Goal: Transaction & Acquisition: Purchase product/service

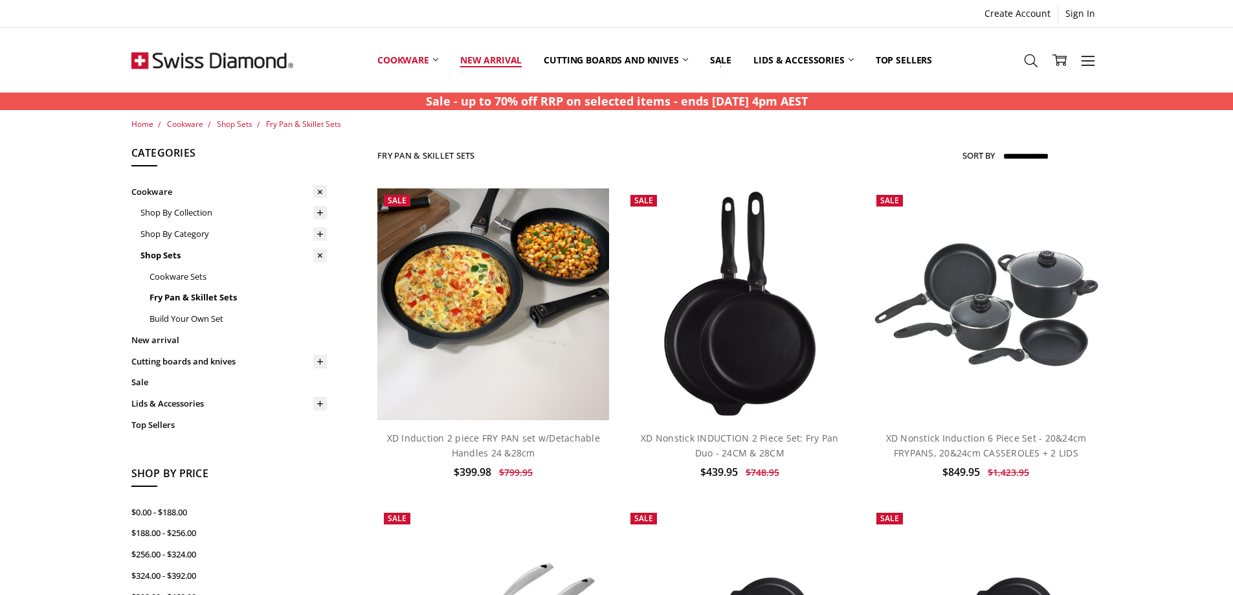
click at [496, 60] on link "New arrival" at bounding box center [490, 60] width 83 height 58
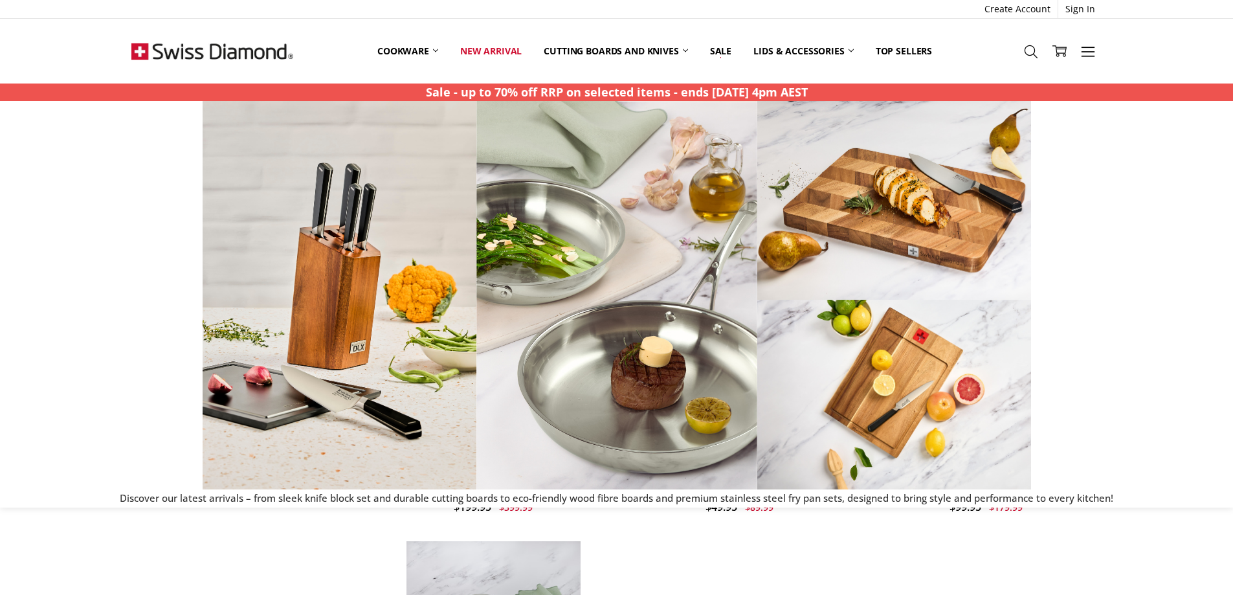
scroll to position [647, 0]
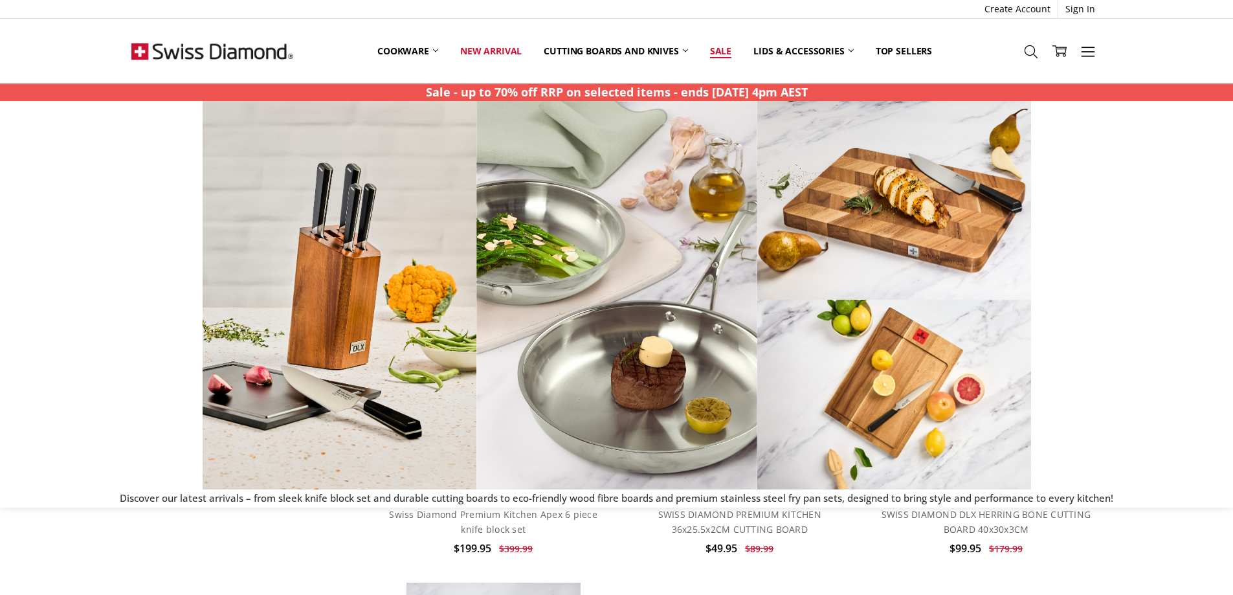
click at [722, 51] on link "Sale" at bounding box center [720, 51] width 43 height 28
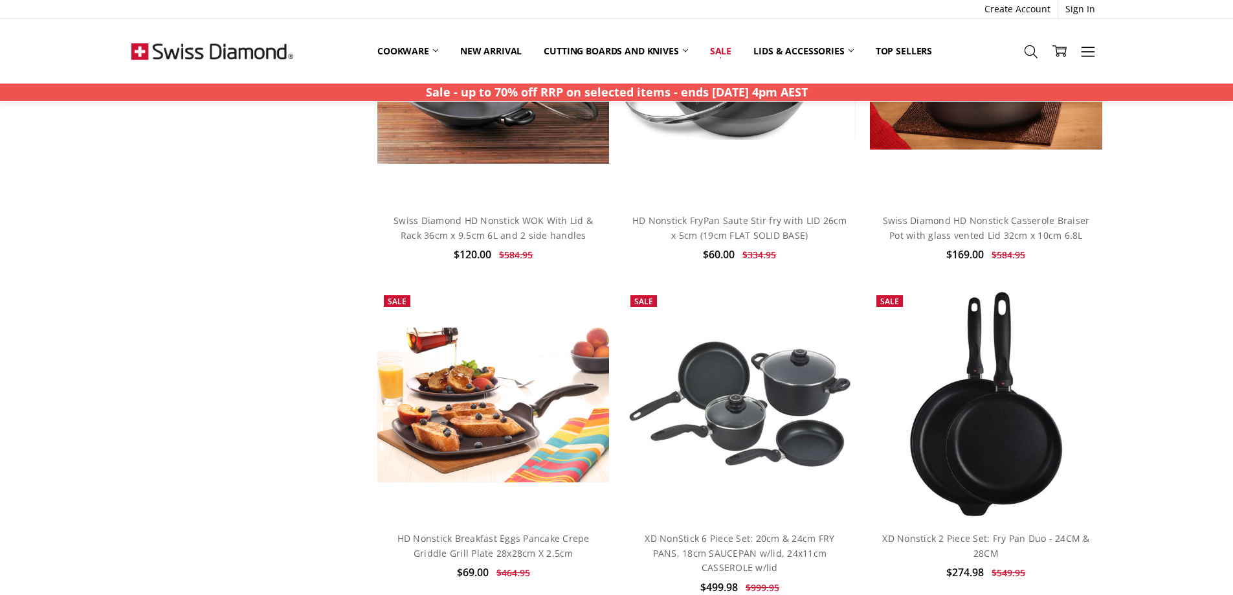
scroll to position [4918, 0]
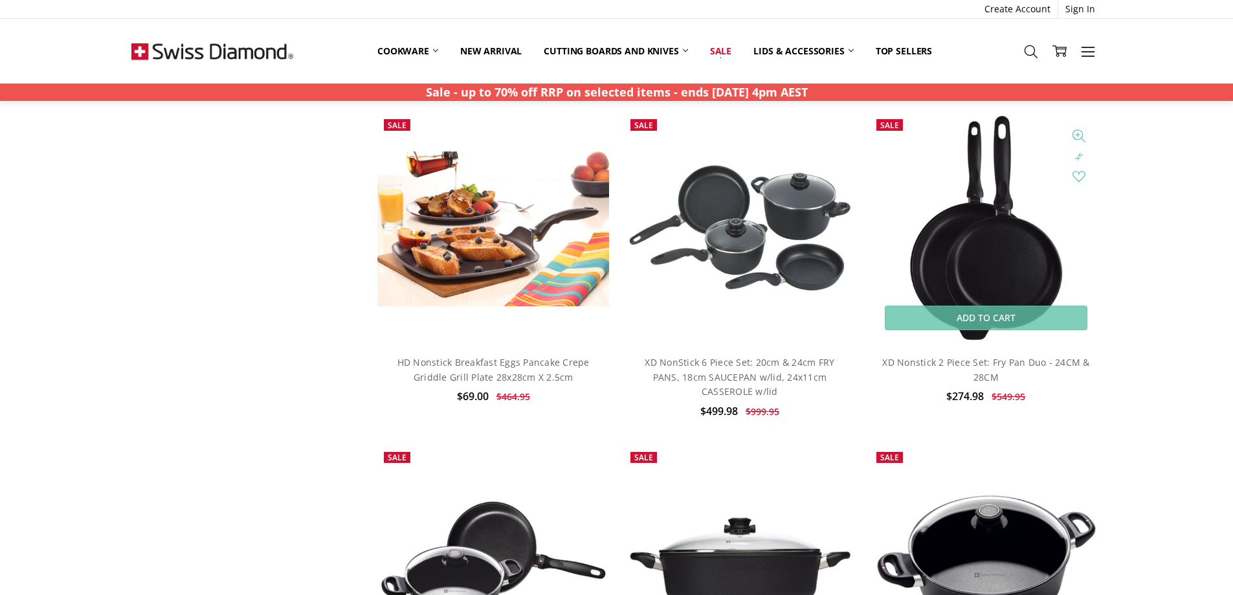
click at [986, 257] on img at bounding box center [985, 229] width 160 height 232
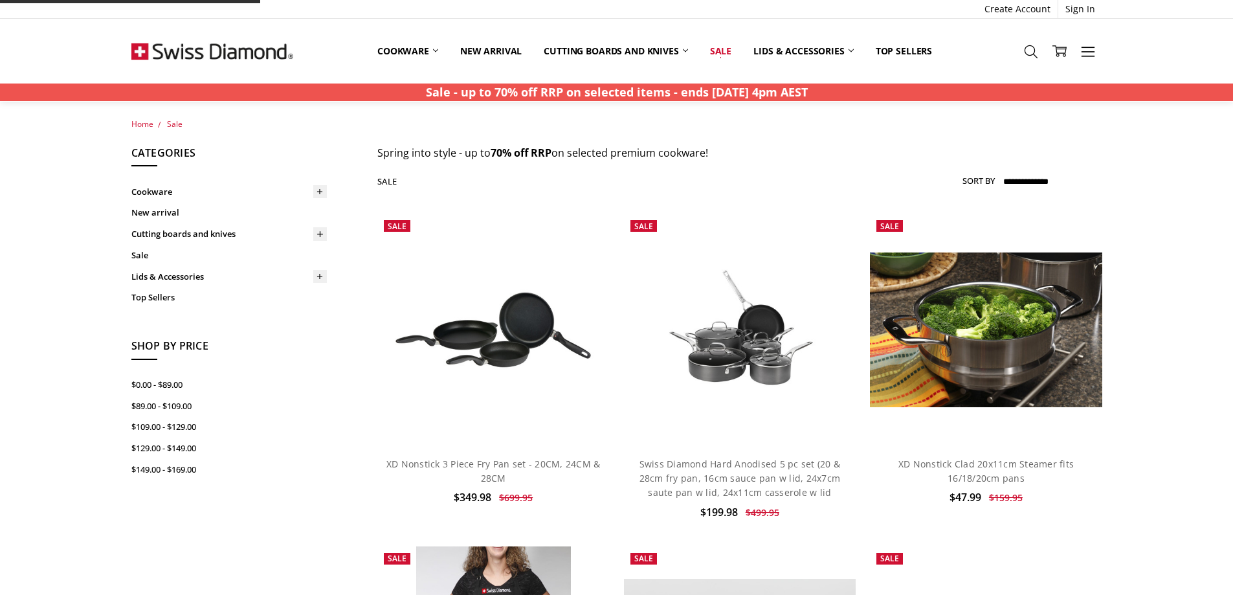
scroll to position [1479, 0]
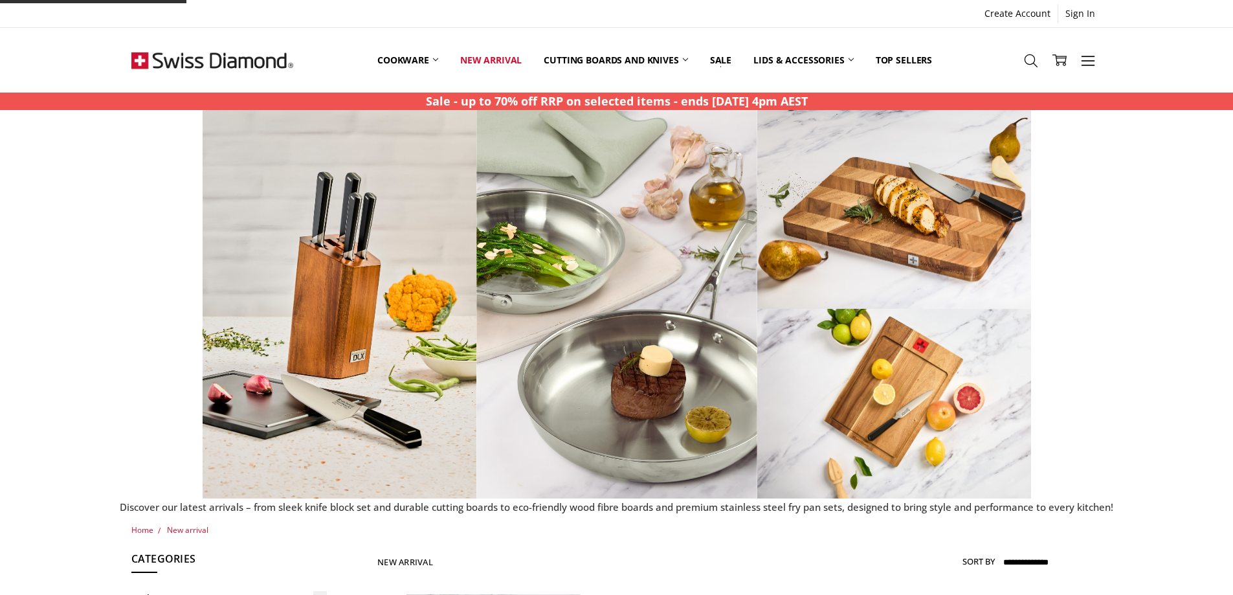
scroll to position [647, 0]
